Goal: Information Seeking & Learning: Find specific page/section

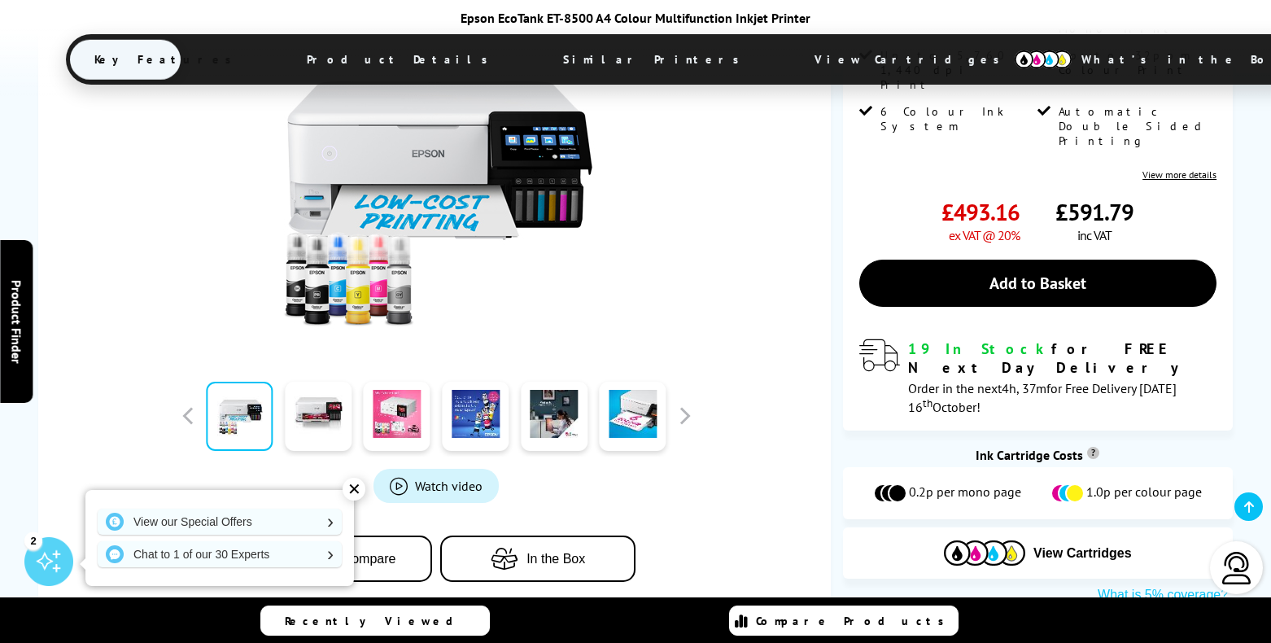
scroll to position [405, 0]
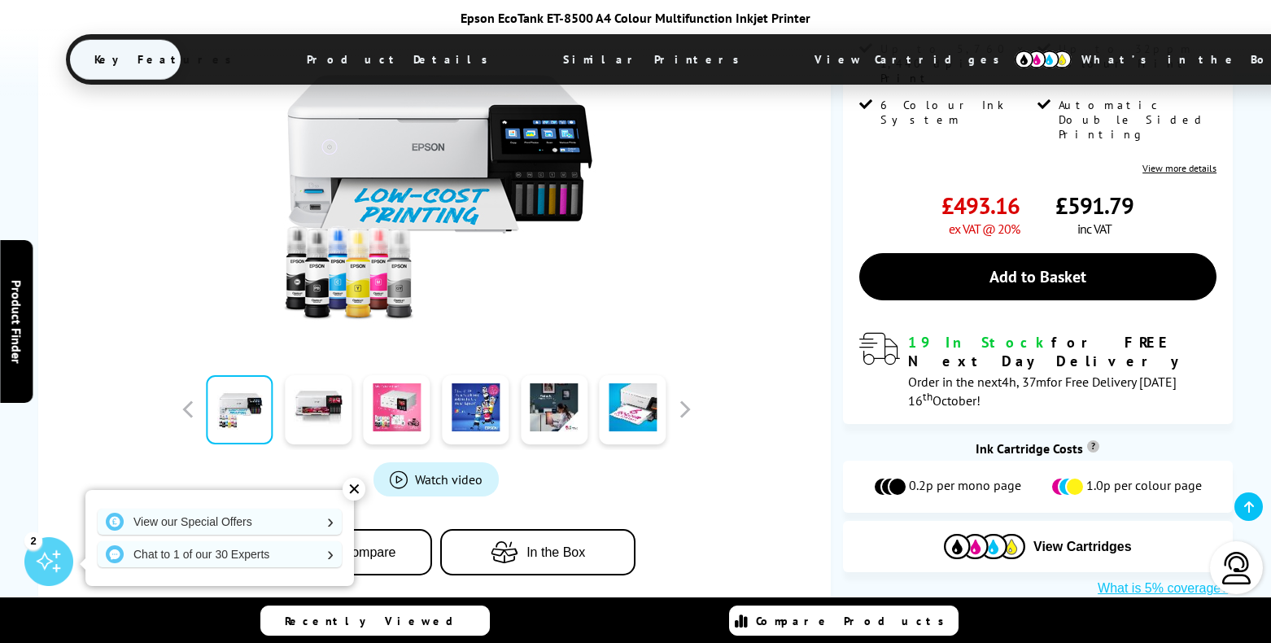
click at [357, 487] on div "✕" at bounding box center [354, 489] width 23 height 23
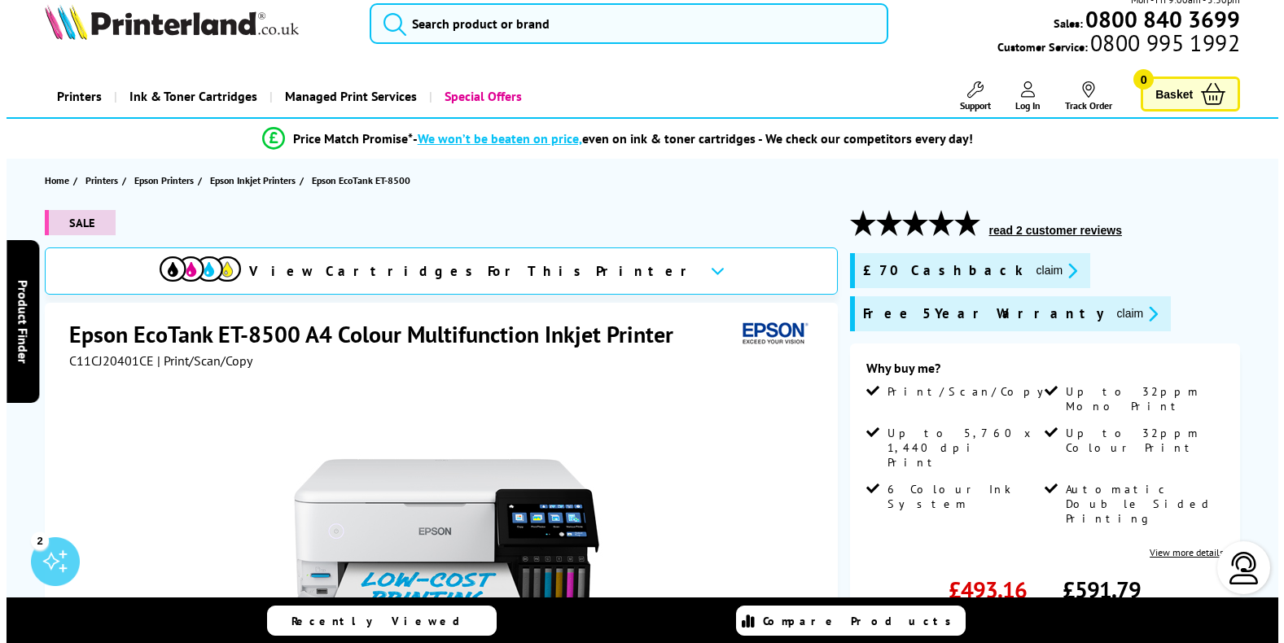
scroll to position [0, 0]
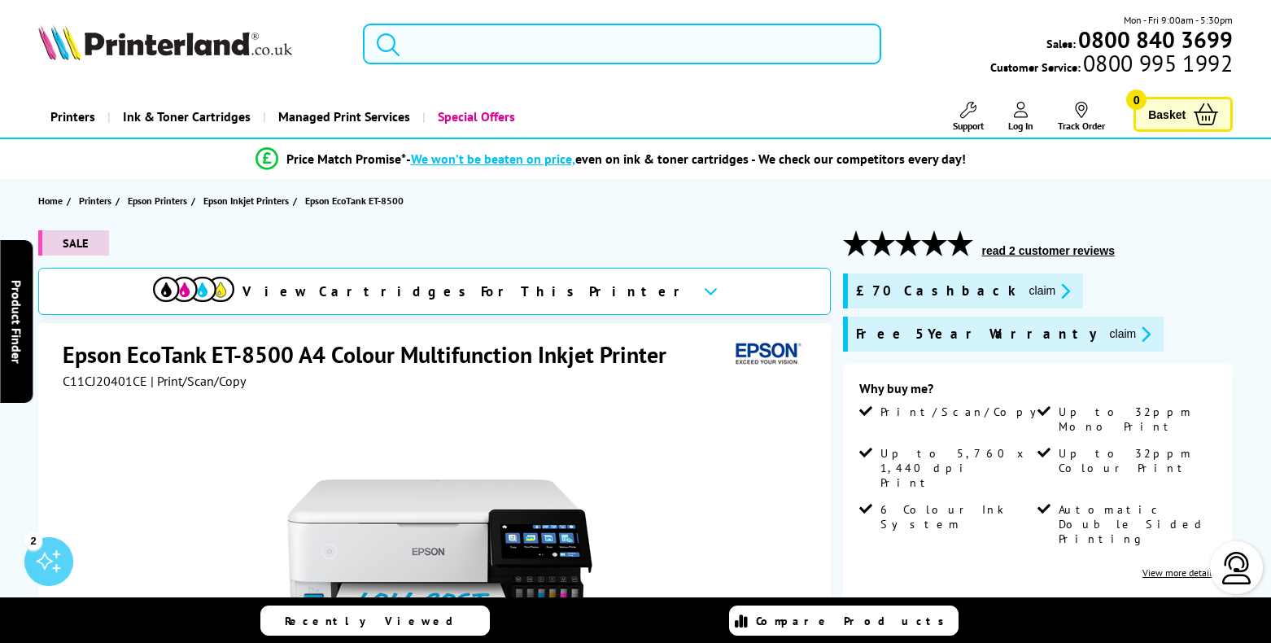
click at [501, 41] on input "search" at bounding box center [622, 44] width 519 height 41
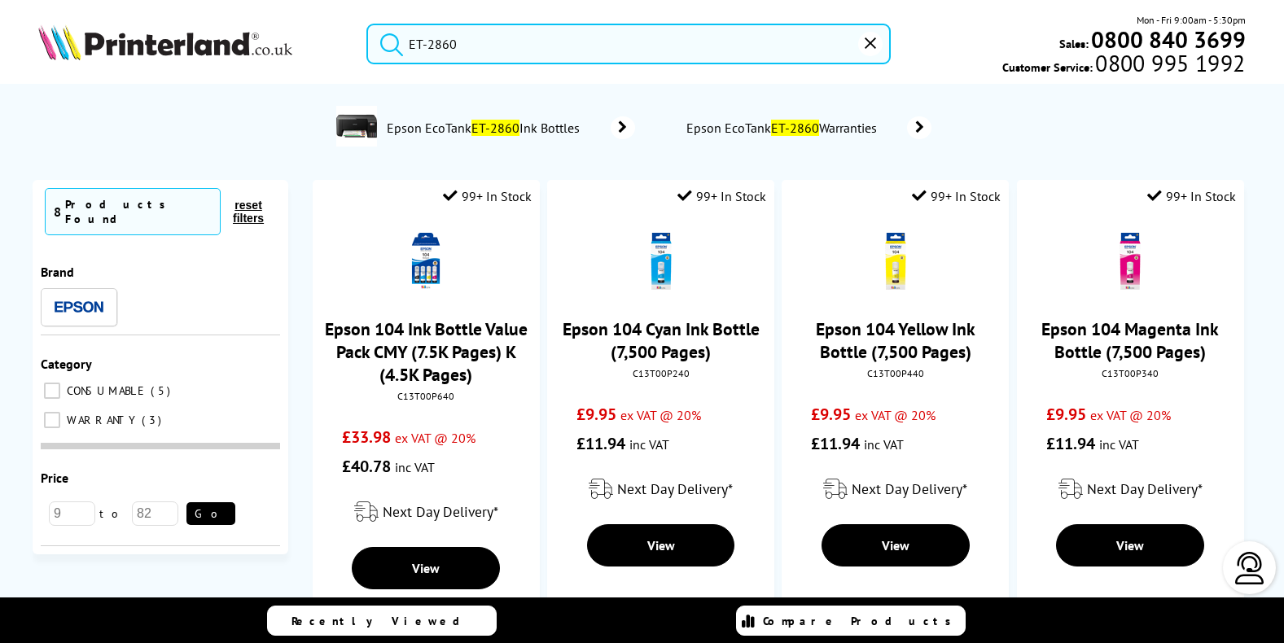
click at [367, 24] on button "submit" at bounding box center [387, 42] width 41 height 36
click at [553, 41] on input "ET-2860" at bounding box center [628, 44] width 524 height 41
click at [367, 24] on button "submit" at bounding box center [387, 42] width 41 height 36
click at [410, 42] on input "ET-2860" at bounding box center [628, 44] width 524 height 41
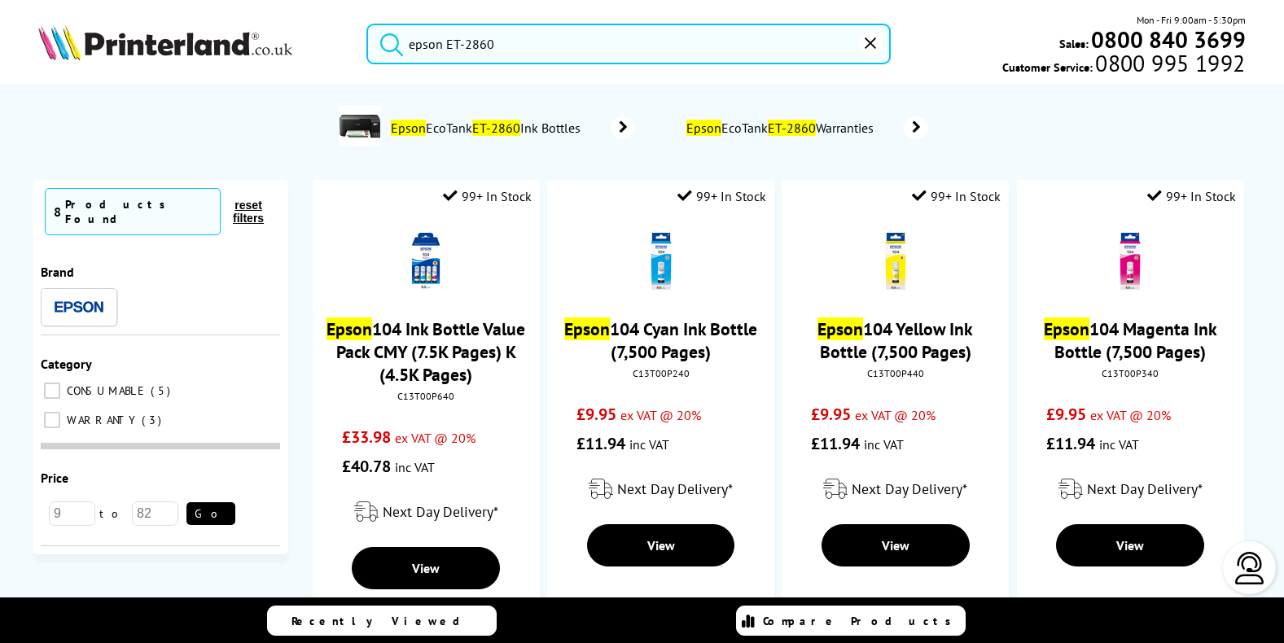
type input "epson ET-2860"
click at [367, 24] on button "submit" at bounding box center [387, 42] width 41 height 36
click at [873, 40] on icon "reset" at bounding box center [869, 42] width 11 height 11
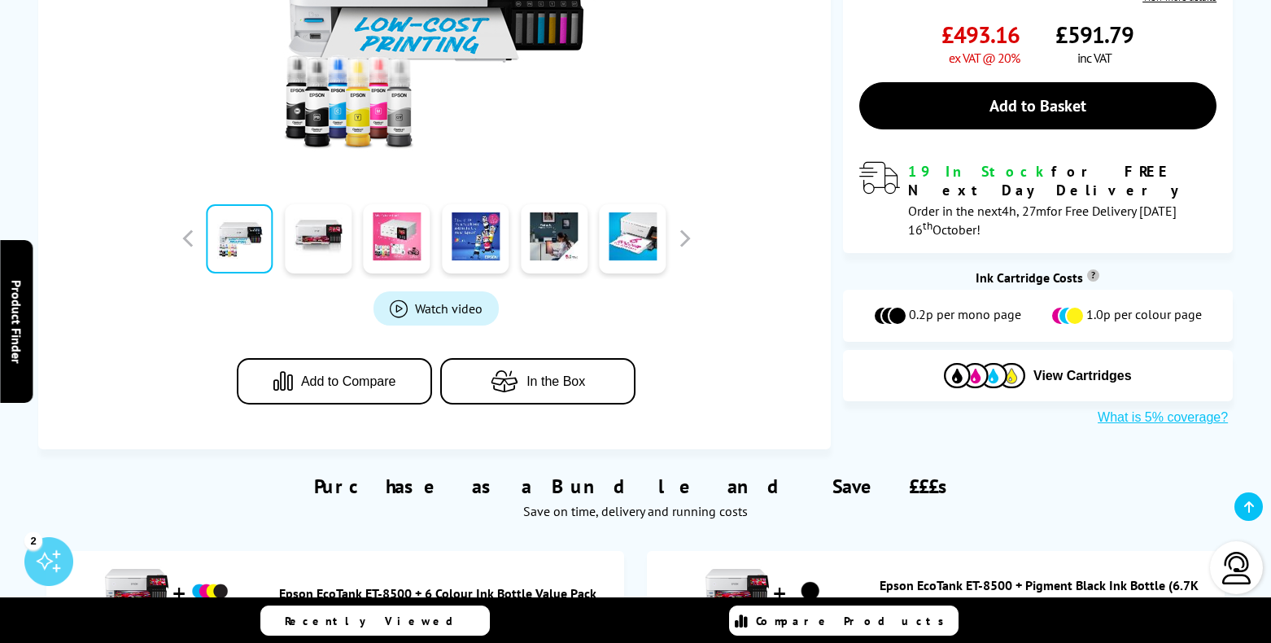
scroll to position [589, 0]
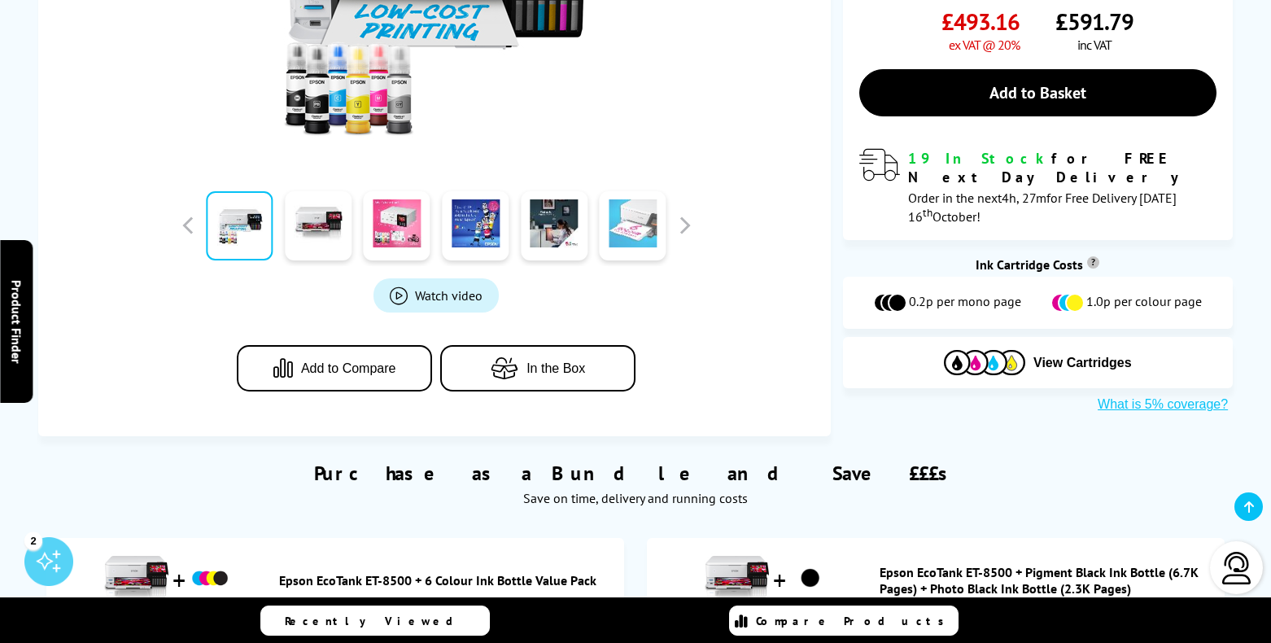
click at [624, 222] on link at bounding box center [633, 225] width 67 height 69
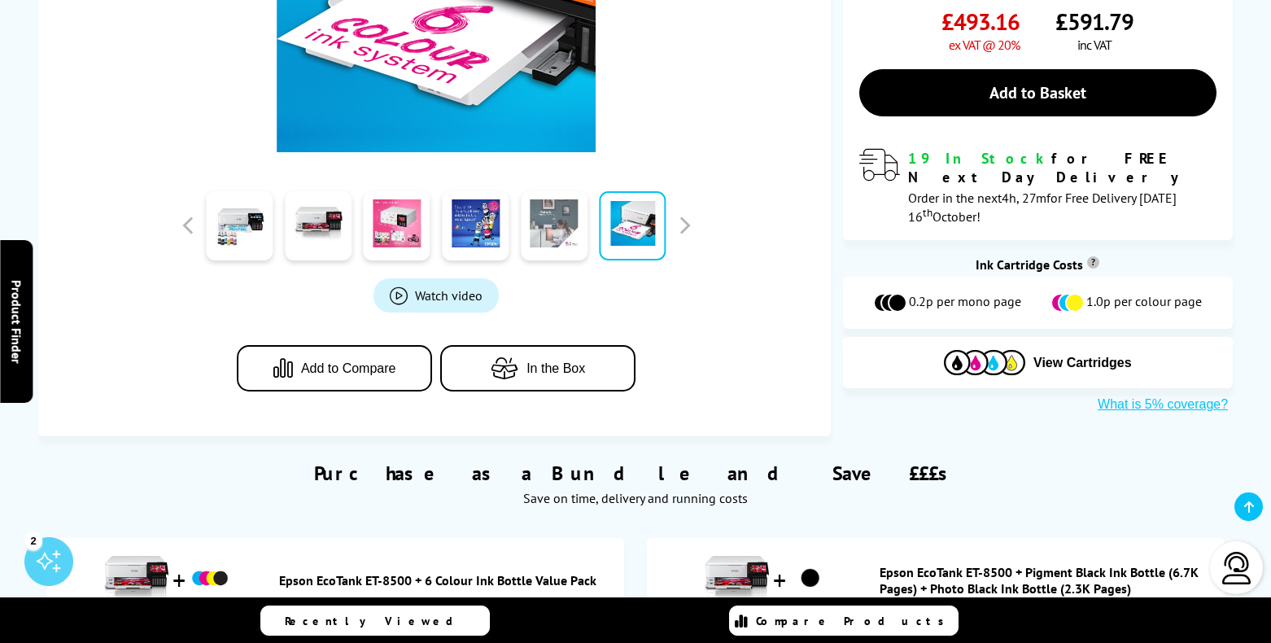
click at [546, 224] on link at bounding box center [554, 225] width 67 height 69
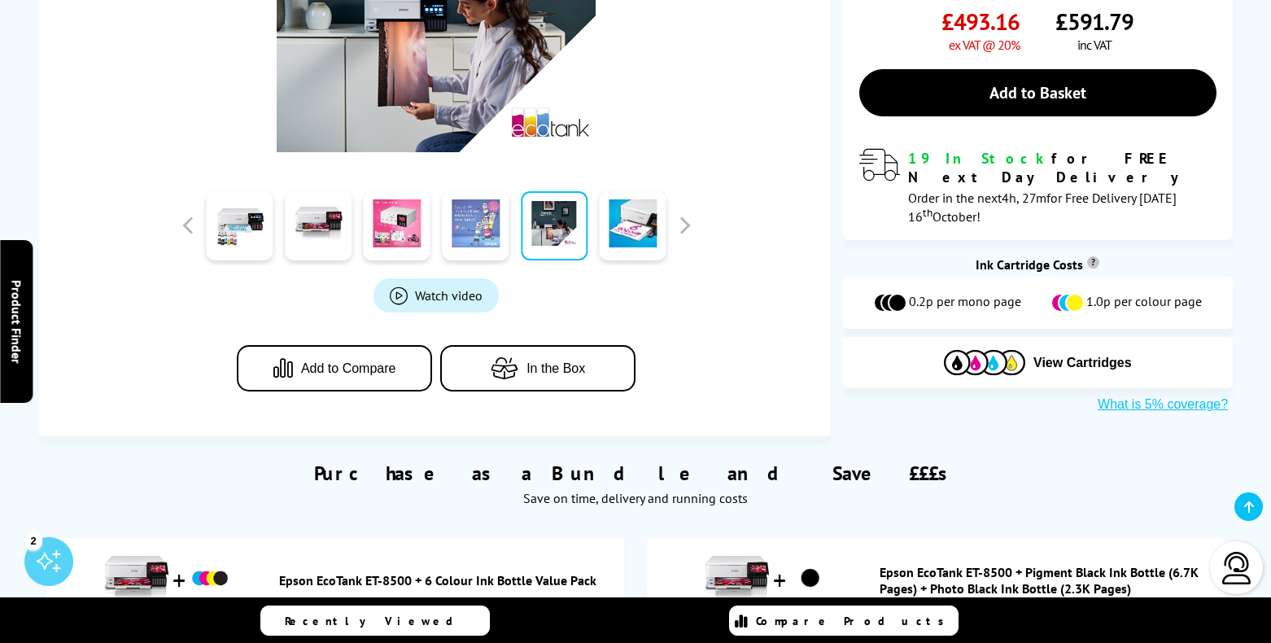
click at [479, 229] on link at bounding box center [475, 225] width 67 height 69
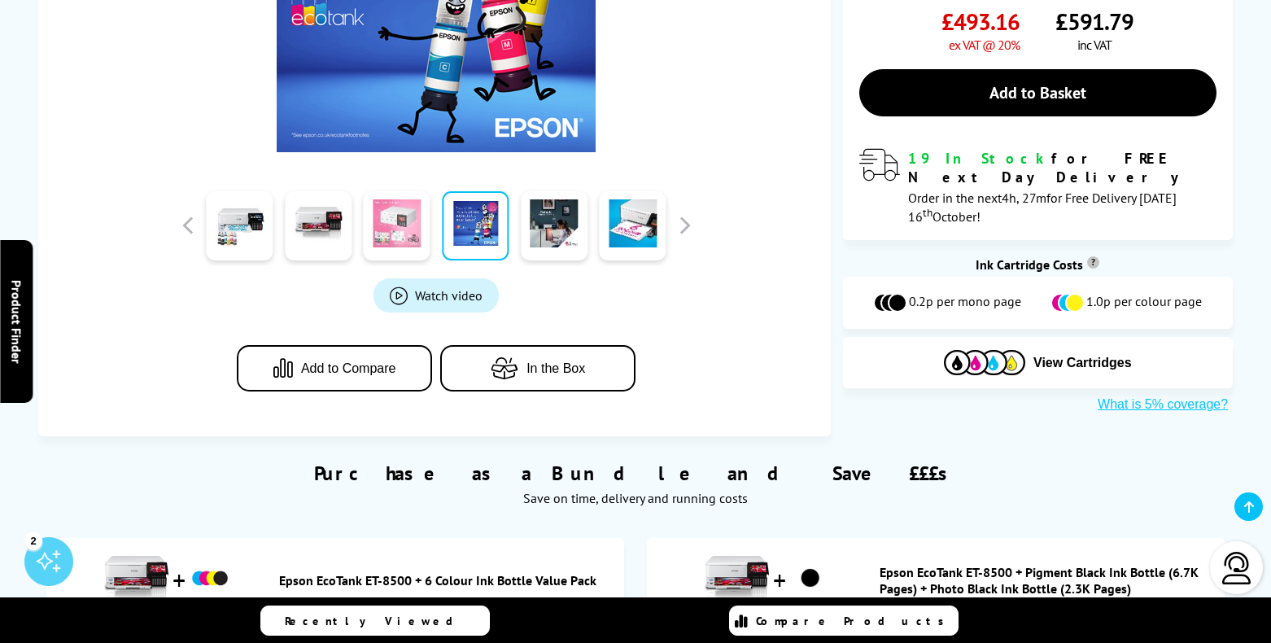
click at [400, 225] on link at bounding box center [397, 225] width 67 height 69
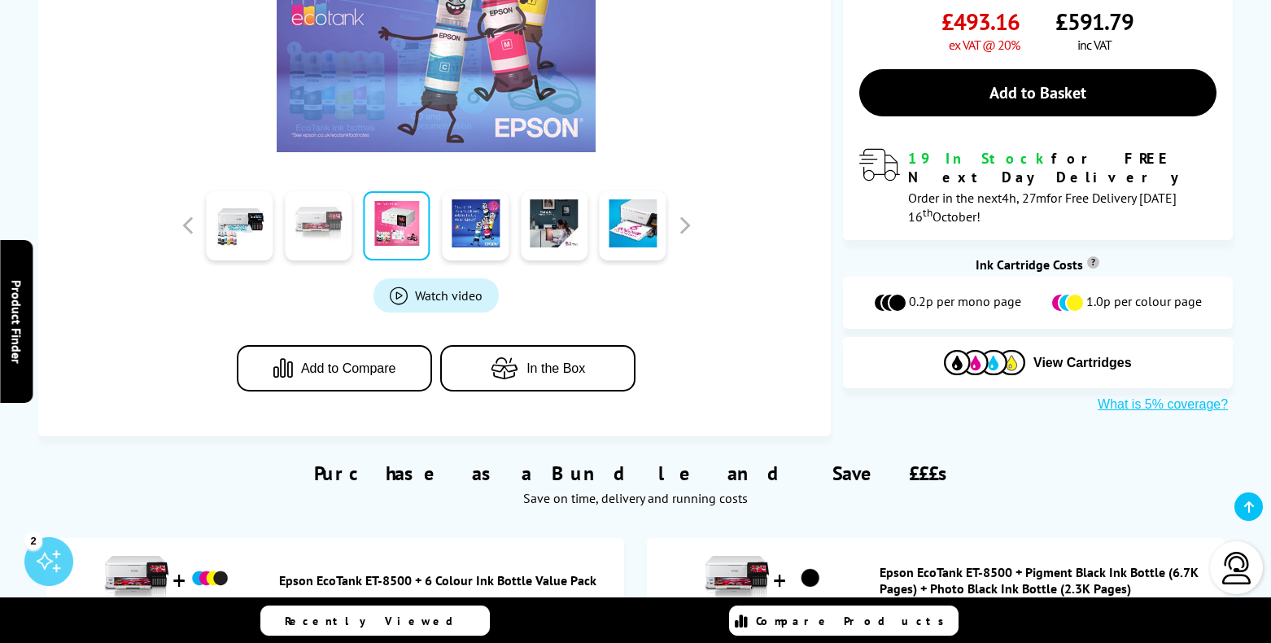
click at [326, 230] on link at bounding box center [318, 225] width 67 height 69
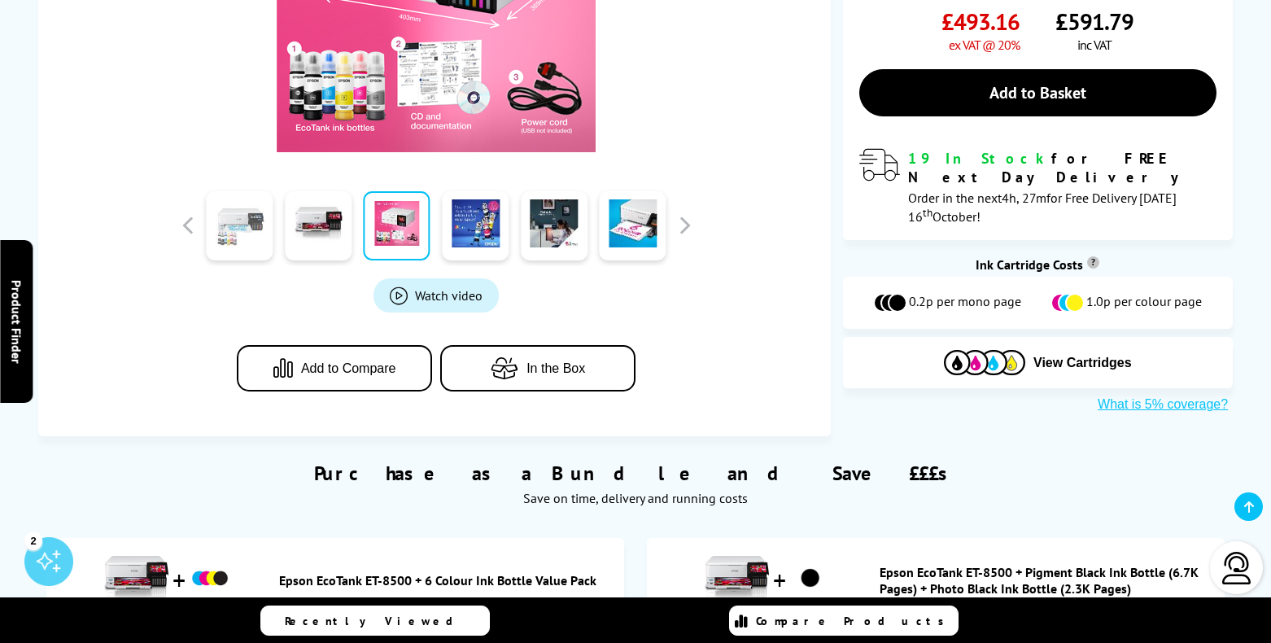
click at [247, 233] on link at bounding box center [239, 225] width 67 height 69
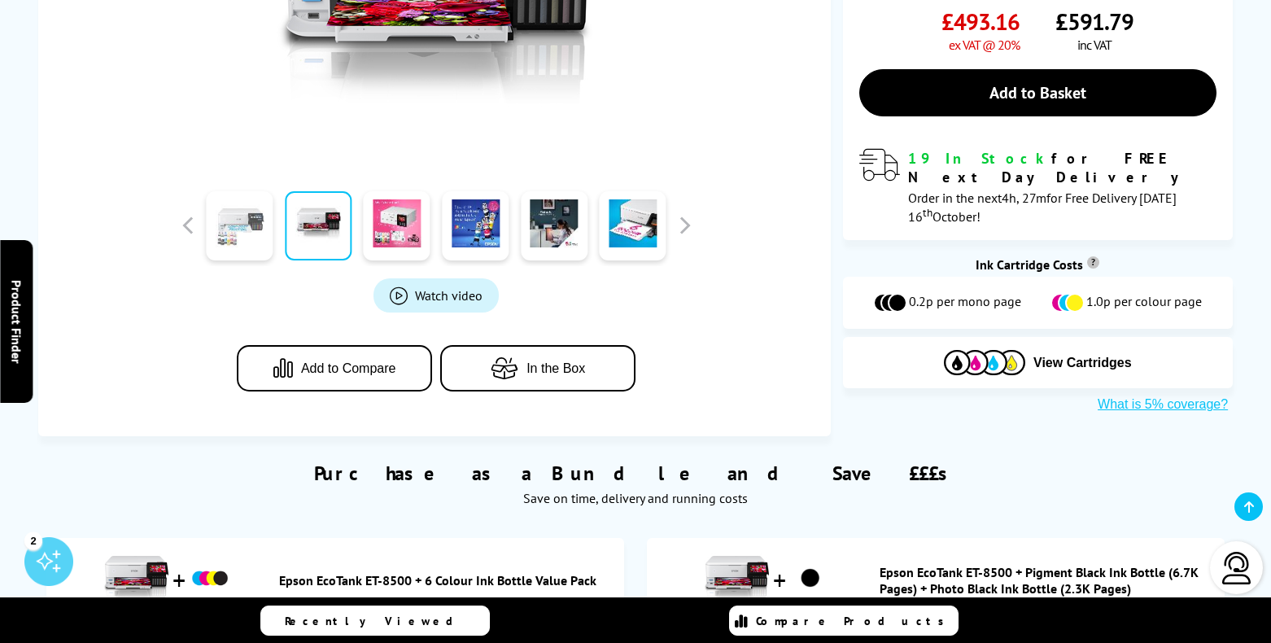
click at [238, 234] on link at bounding box center [239, 225] width 67 height 69
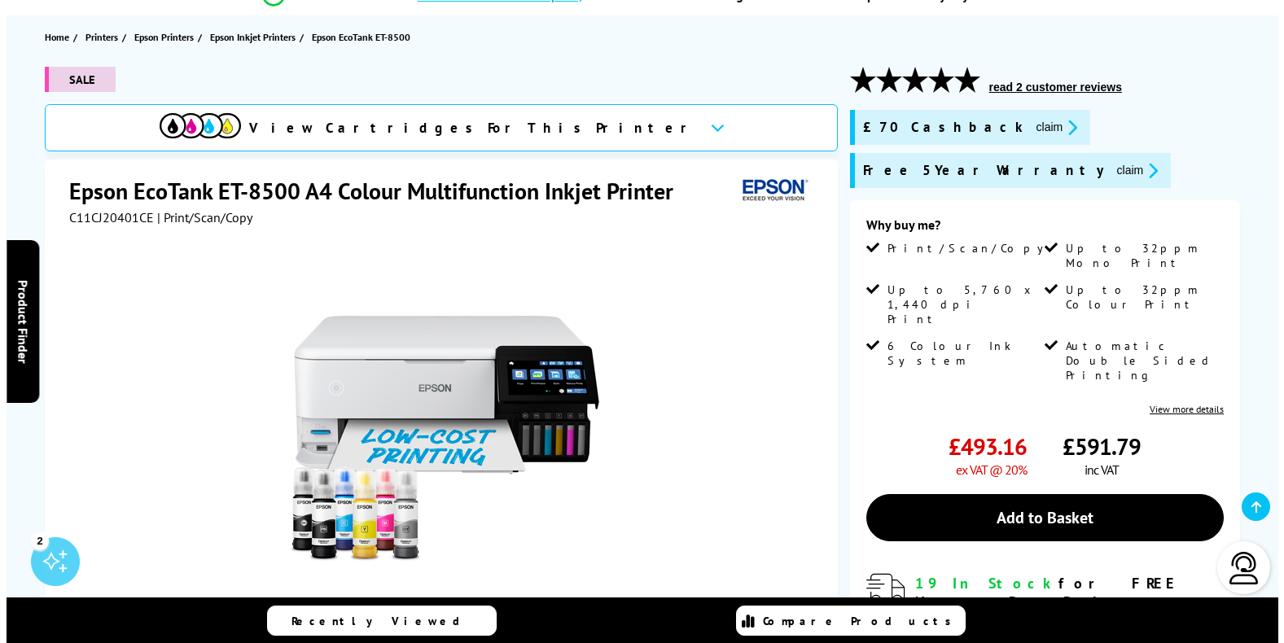
scroll to position [0, 0]
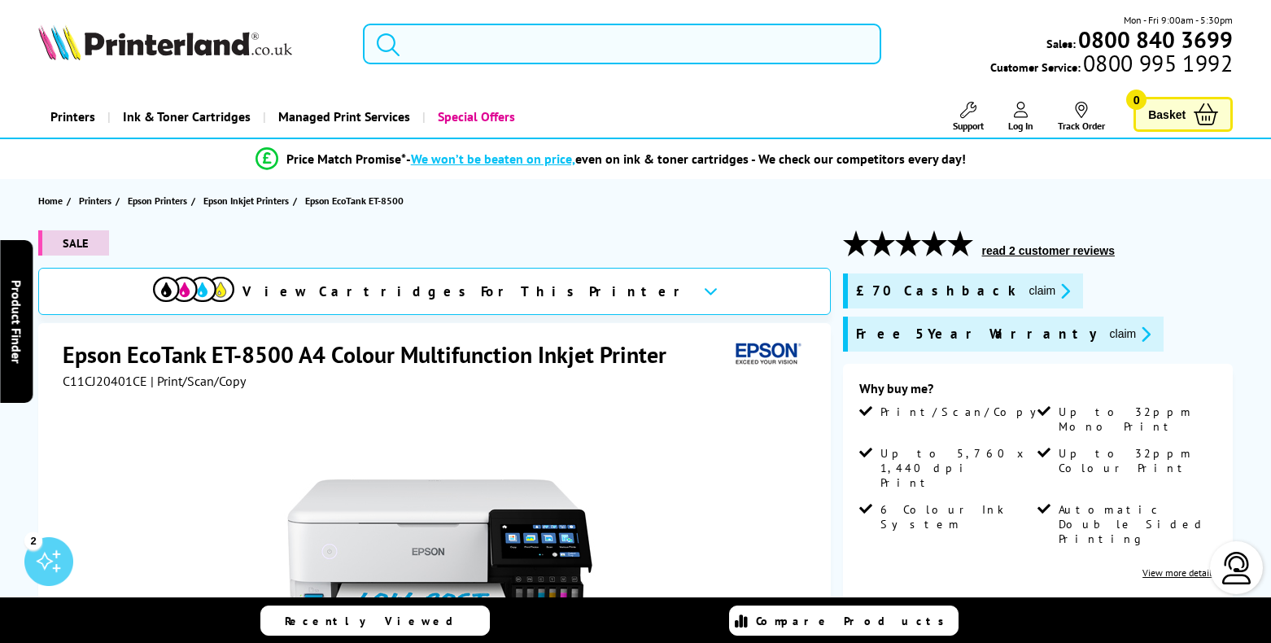
click at [538, 46] on input "search" at bounding box center [622, 44] width 519 height 41
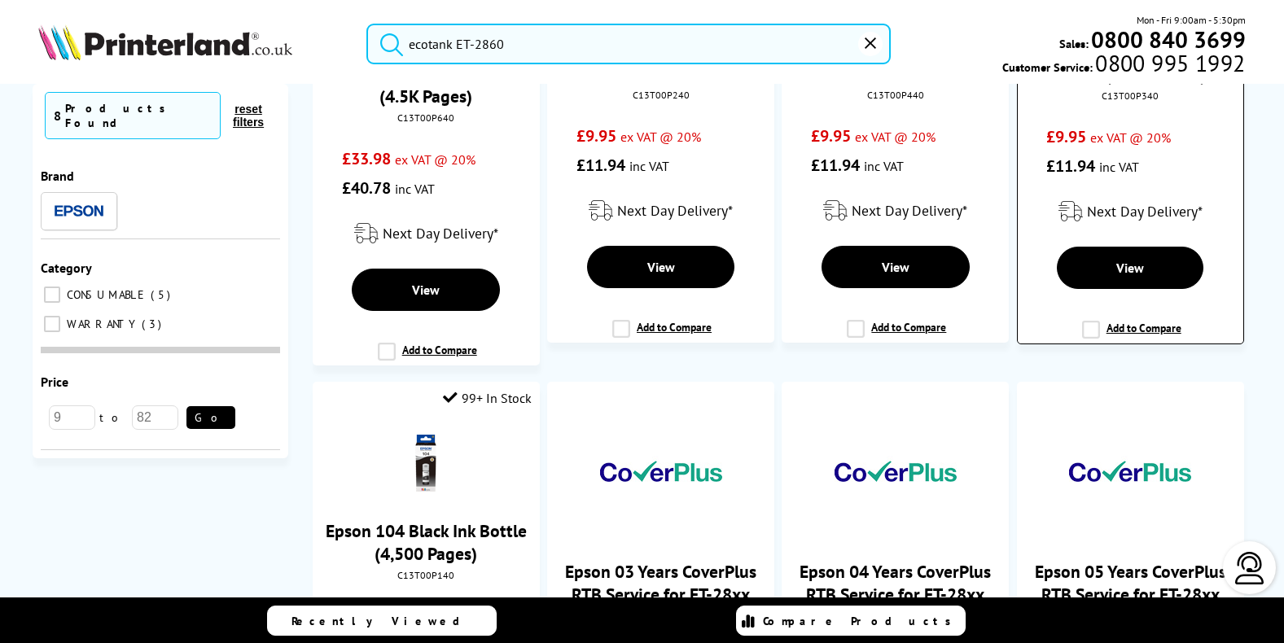
scroll to position [171, 0]
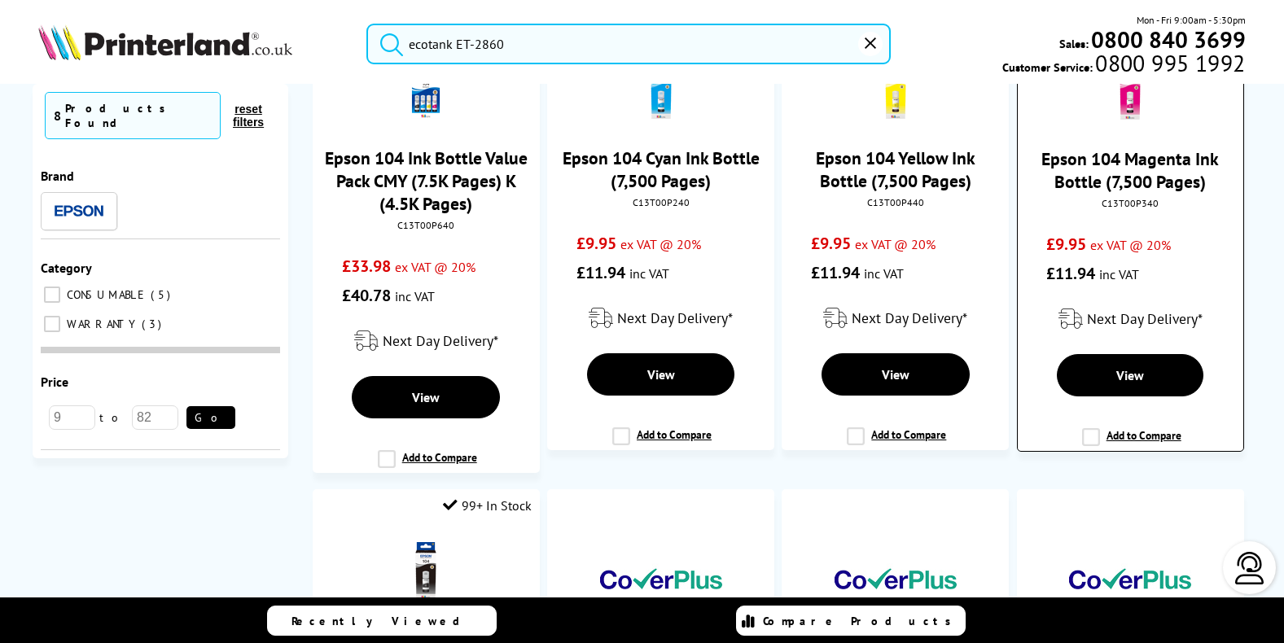
type input "ecotank ET-2860"
click at [367, 24] on button "submit" at bounding box center [387, 42] width 41 height 36
